Goal: Find specific page/section: Find specific page/section

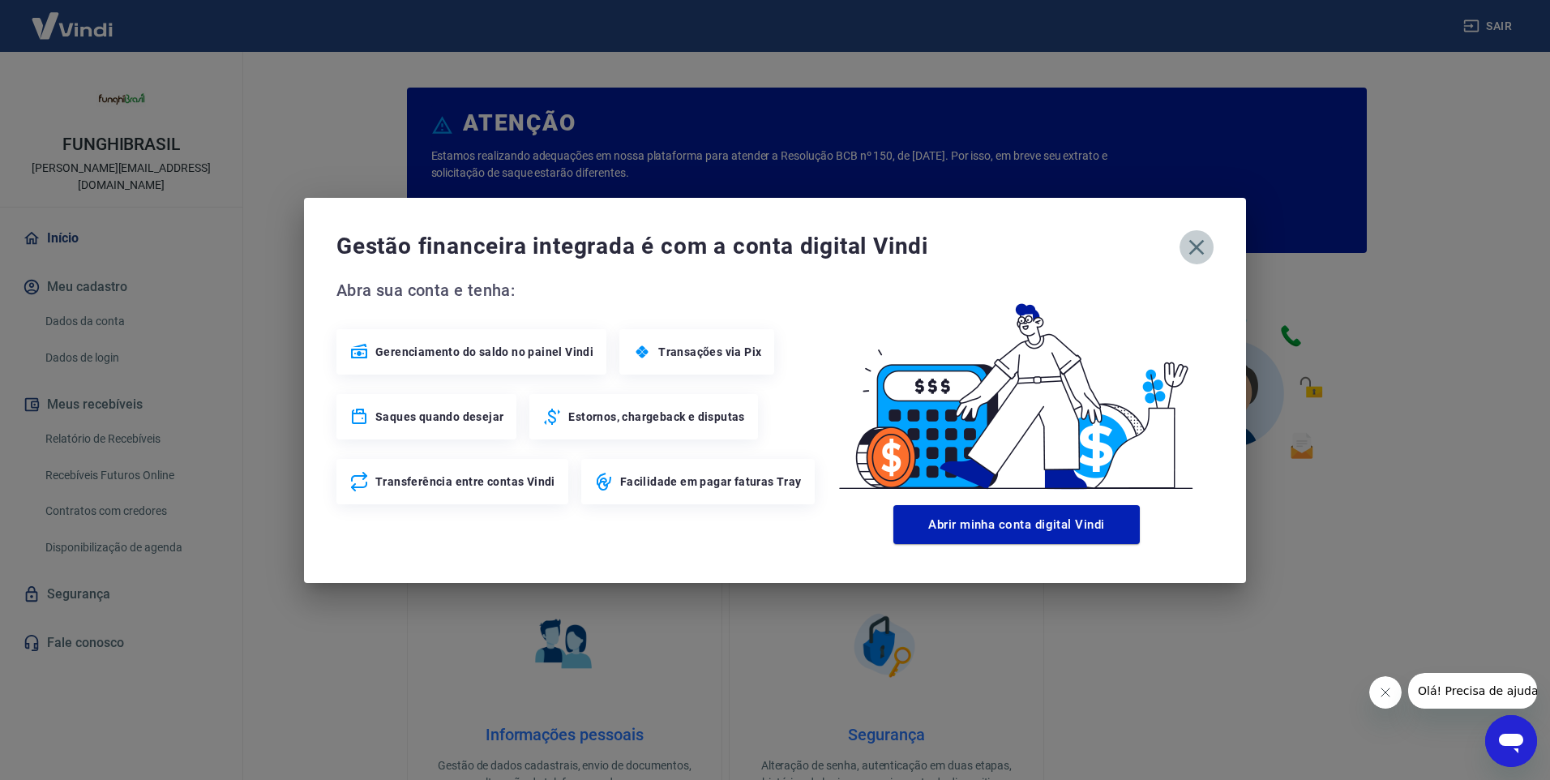
click at [1198, 239] on icon "button" at bounding box center [1197, 247] width 26 height 26
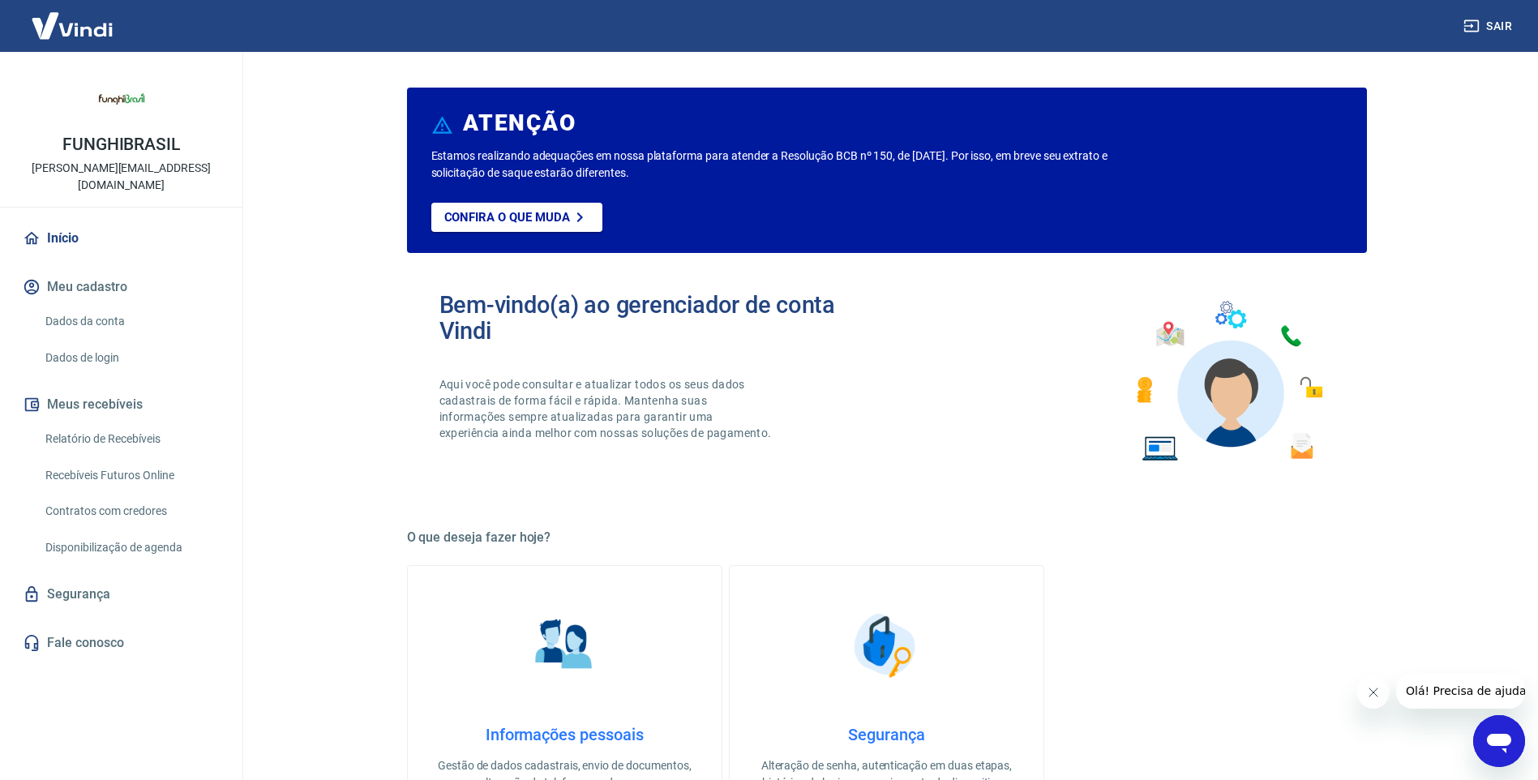
click at [161, 422] on link "Relatório de Recebíveis" at bounding box center [131, 438] width 184 height 33
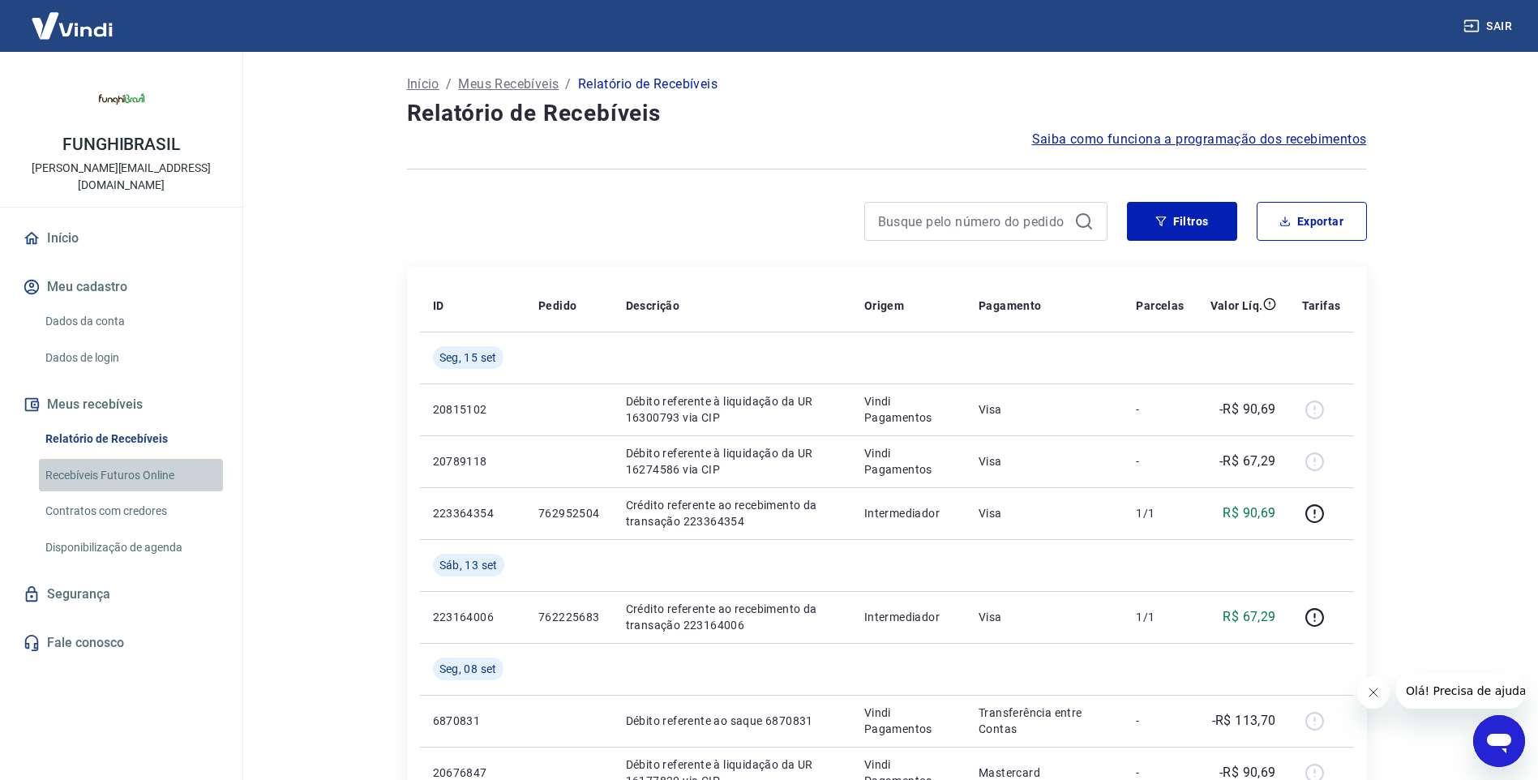
click at [172, 460] on link "Recebíveis Futuros Online" at bounding box center [131, 475] width 184 height 33
